Goal: Use online tool/utility: Utilize a website feature to perform a specific function

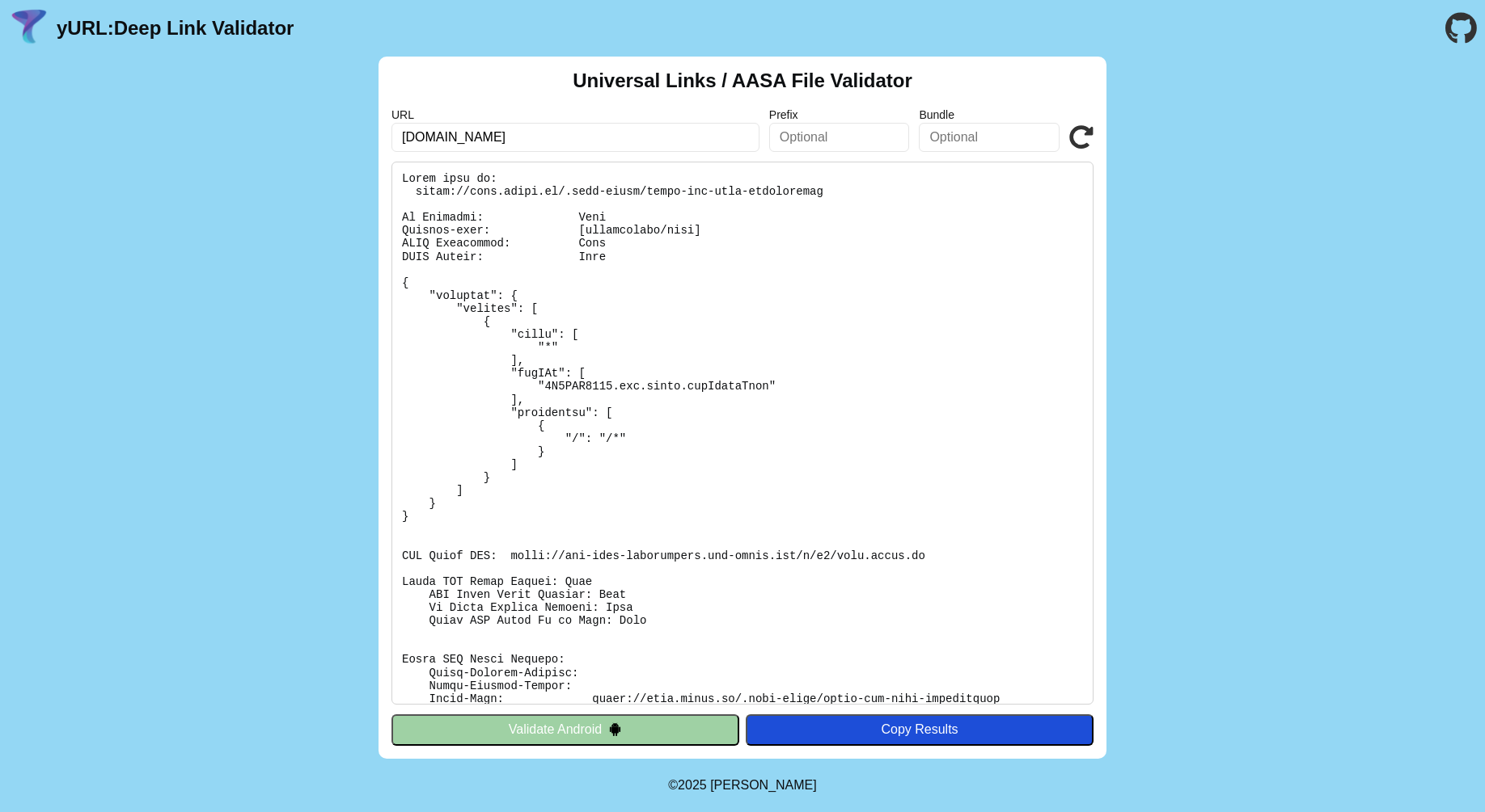
click at [854, 345] on pre at bounding box center [742, 433] width 702 height 543
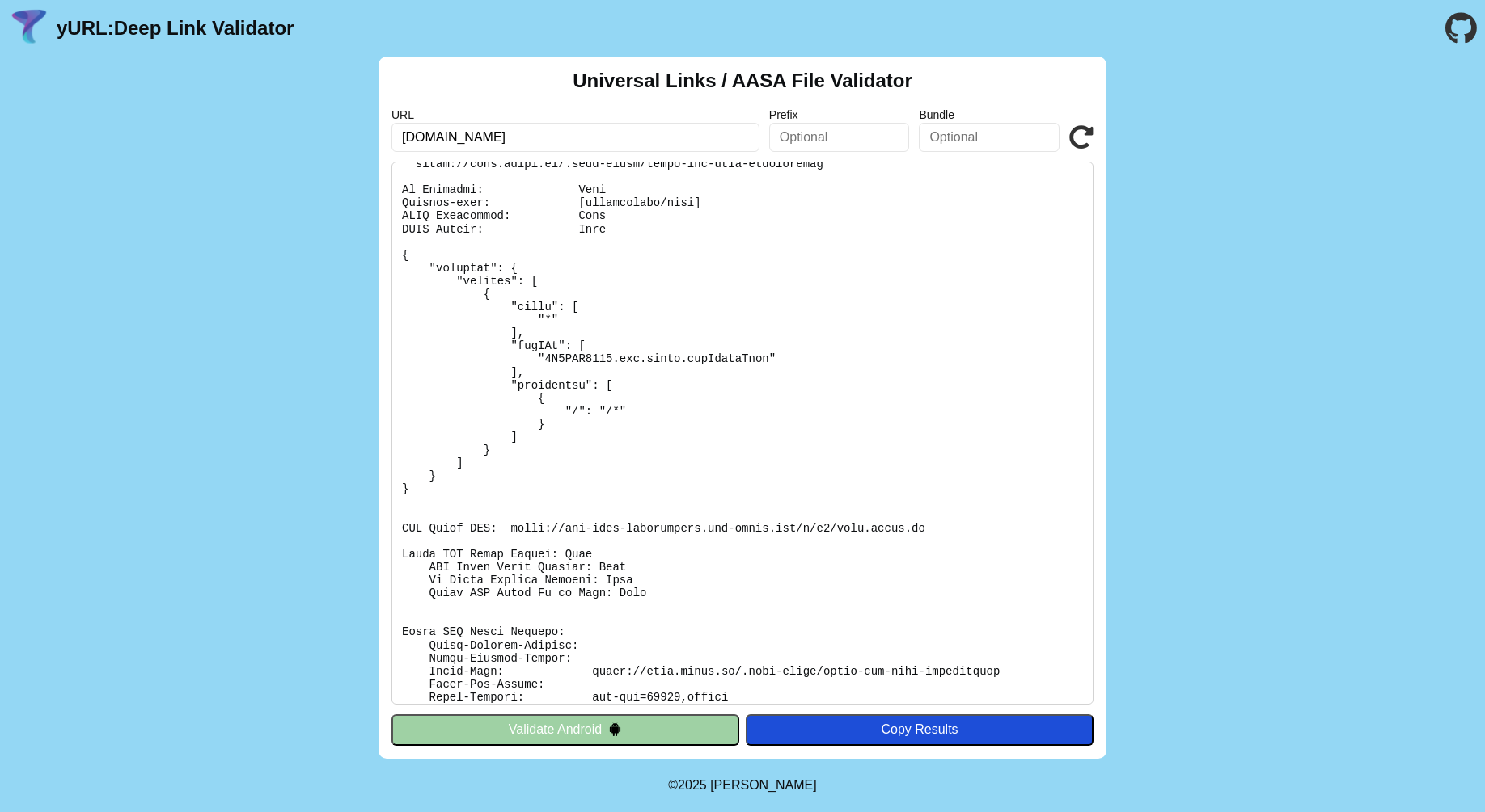
scroll to position [21, 0]
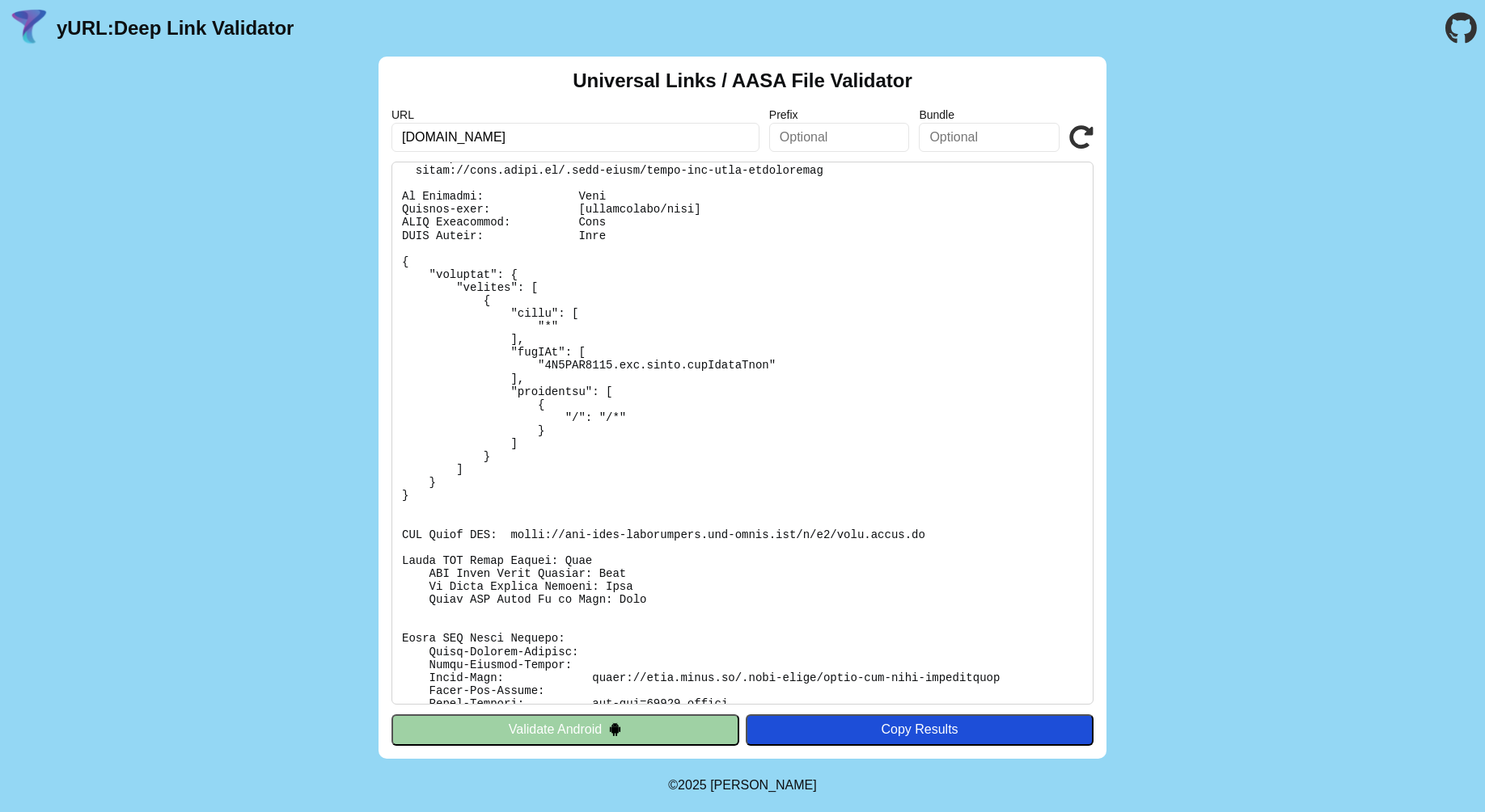
click at [591, 725] on button "Validate Android" at bounding box center [565, 729] width 348 height 30
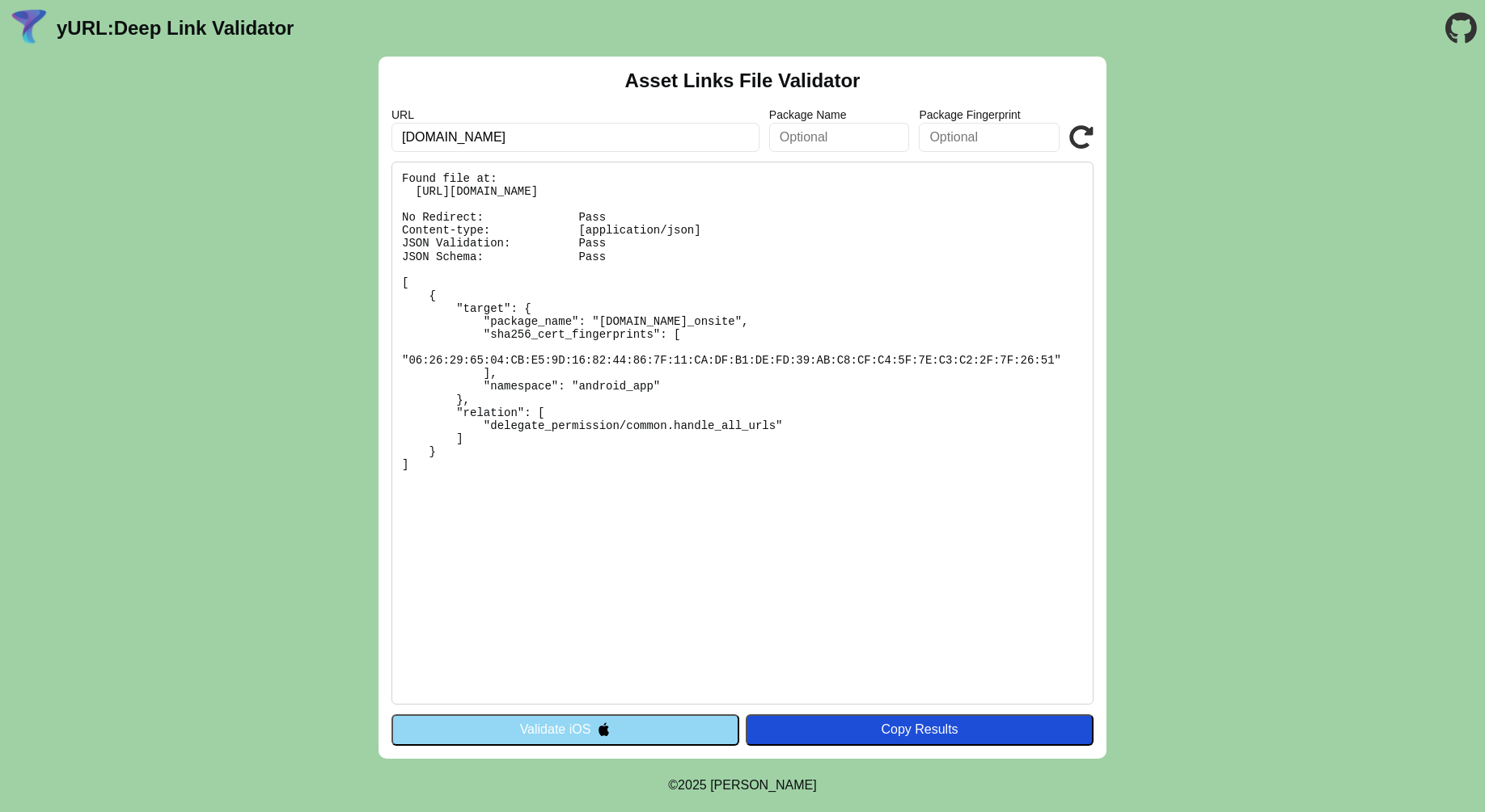
click at [571, 728] on button "Validate iOS" at bounding box center [565, 729] width 348 height 30
